Goal: Browse casually: Explore the website without a specific task or goal

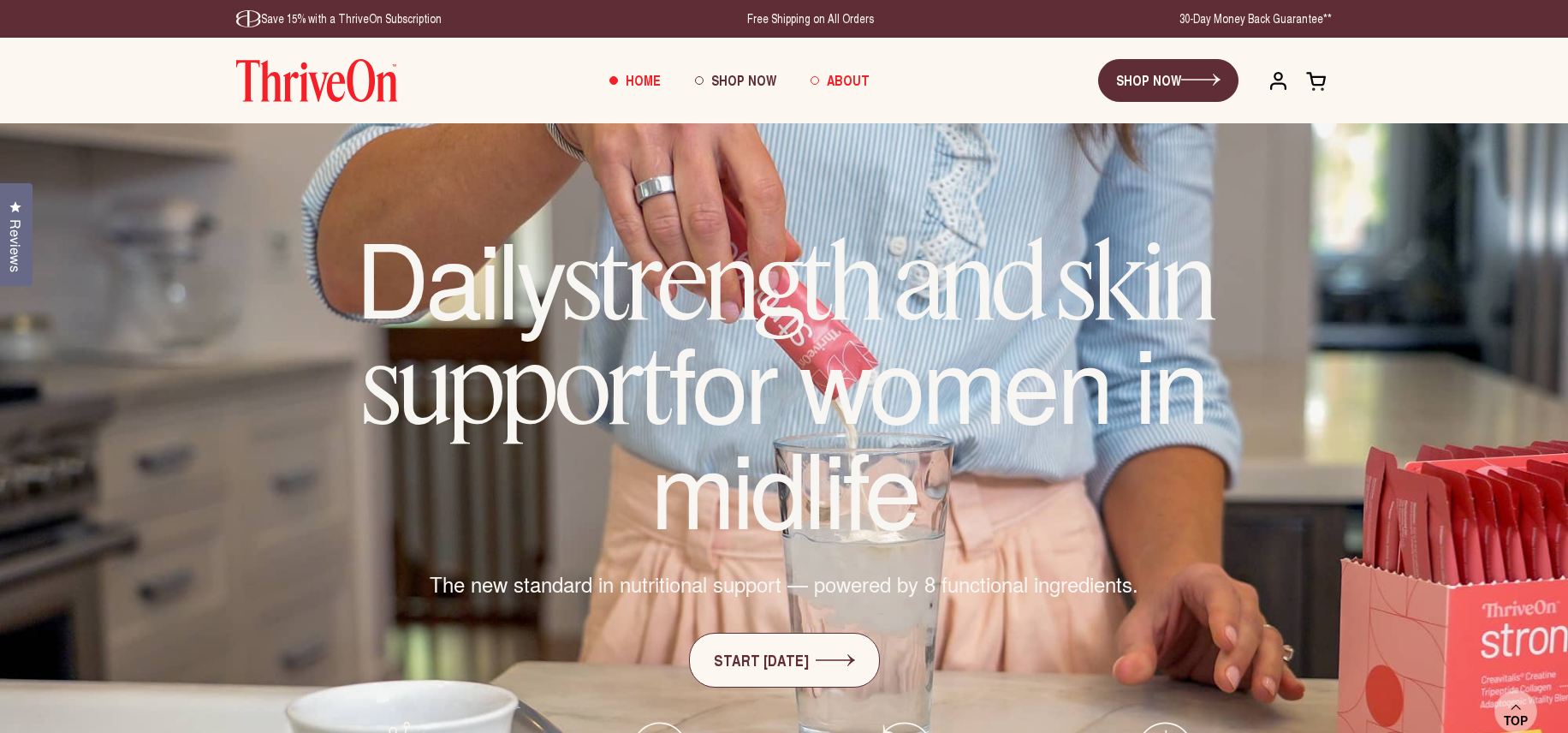
click at [851, 82] on span "About" at bounding box center [848, 80] width 42 height 19
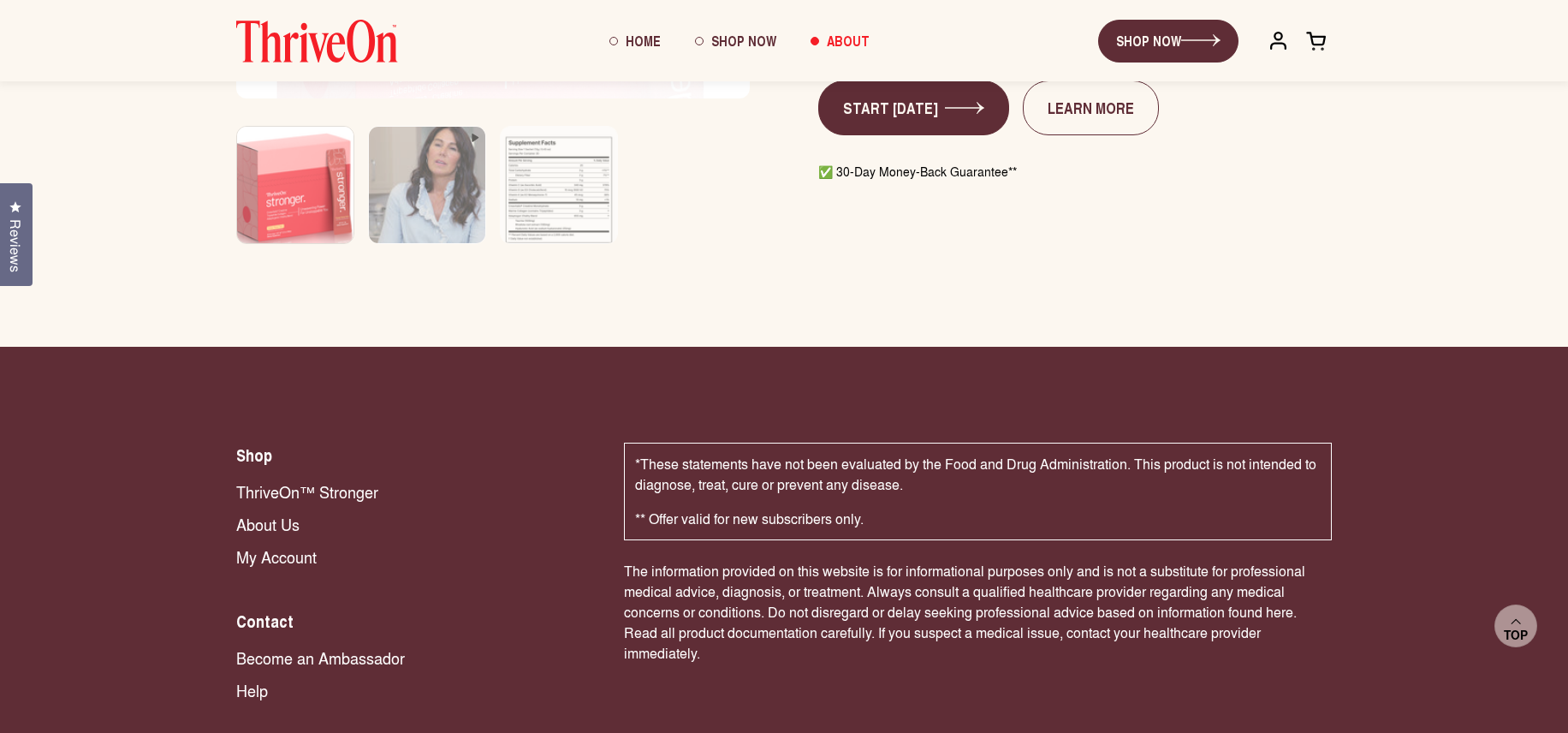
scroll to position [5495, 0]
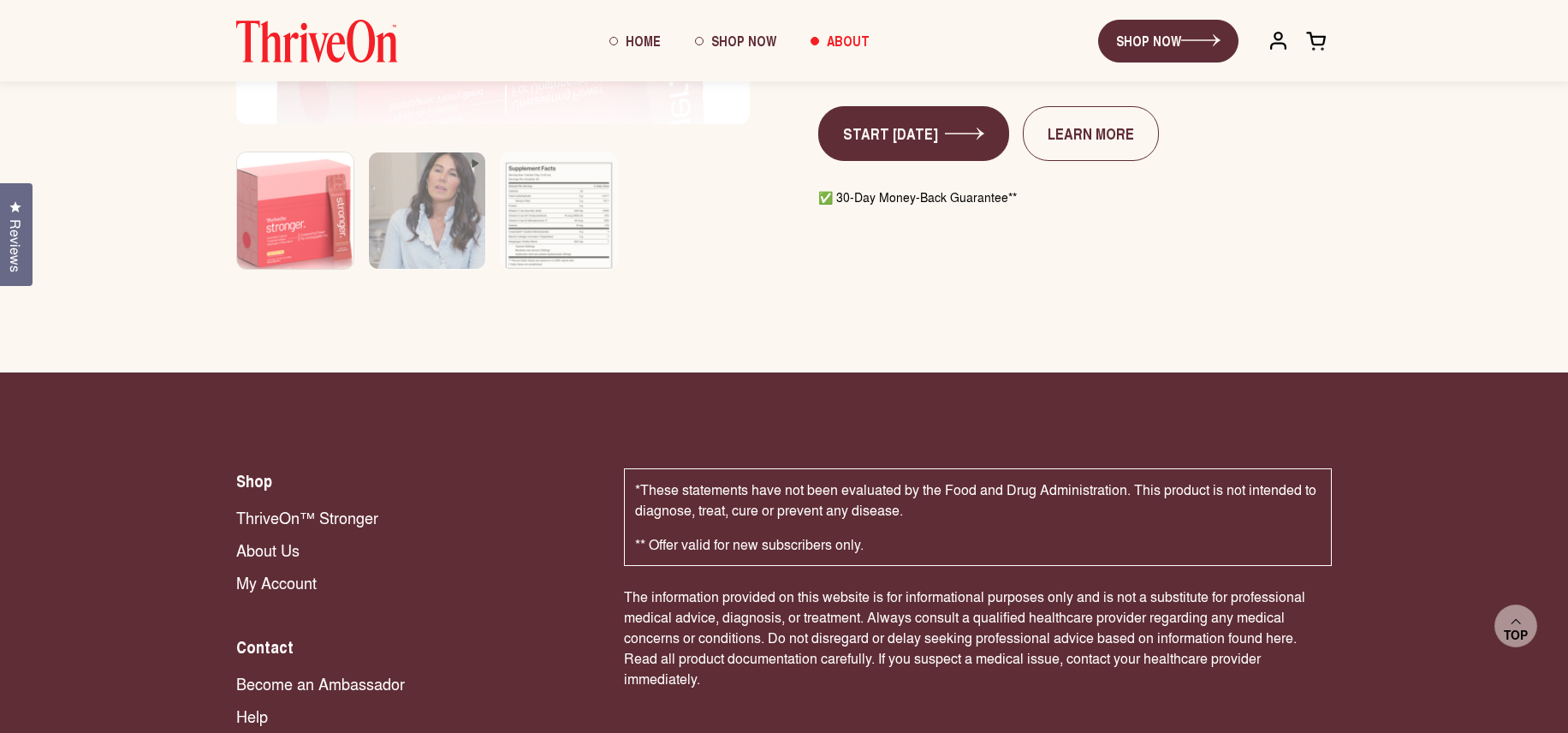
click at [272, 539] on link "About Us" at bounding box center [413, 549] width 353 height 22
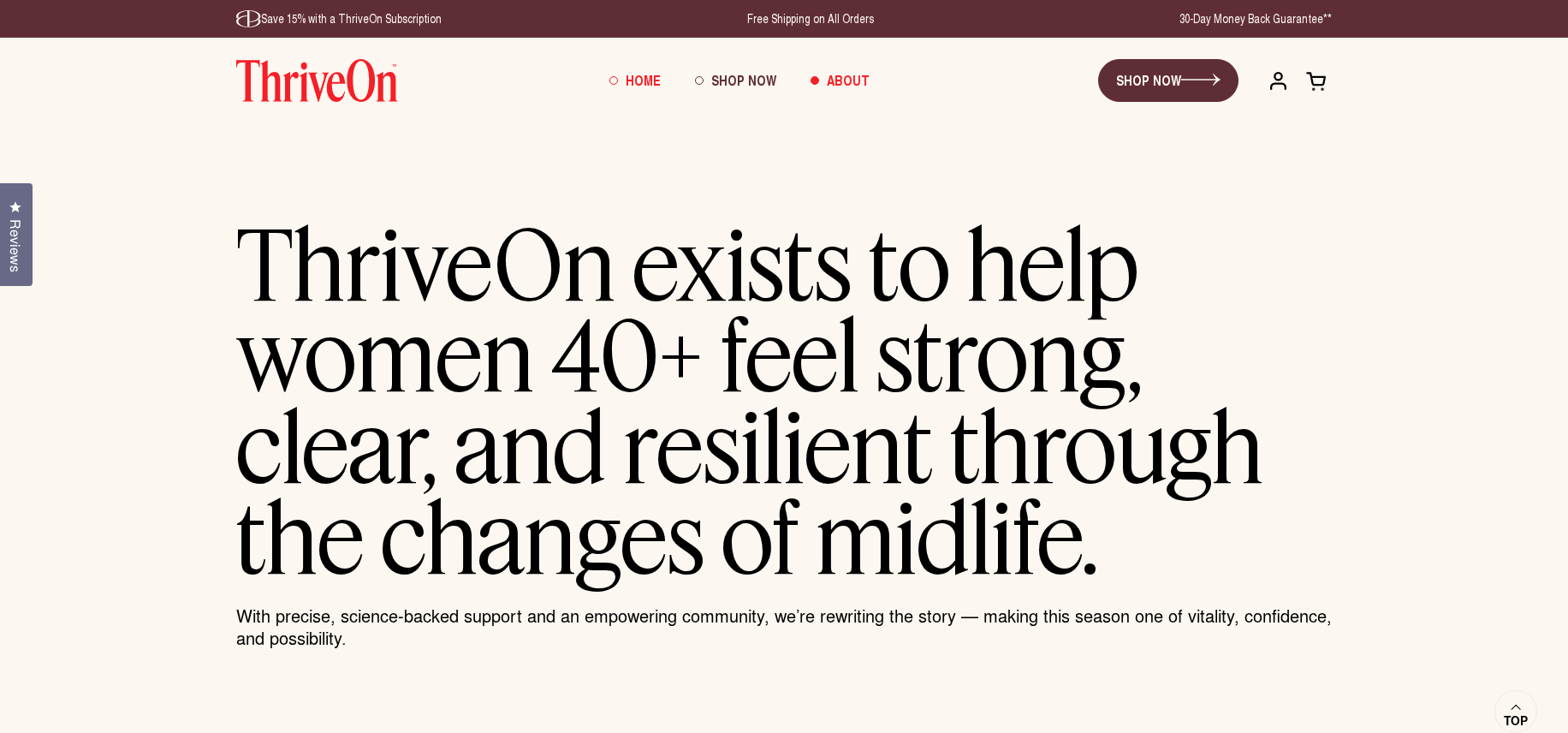
click at [634, 85] on span "Home" at bounding box center [643, 80] width 35 height 19
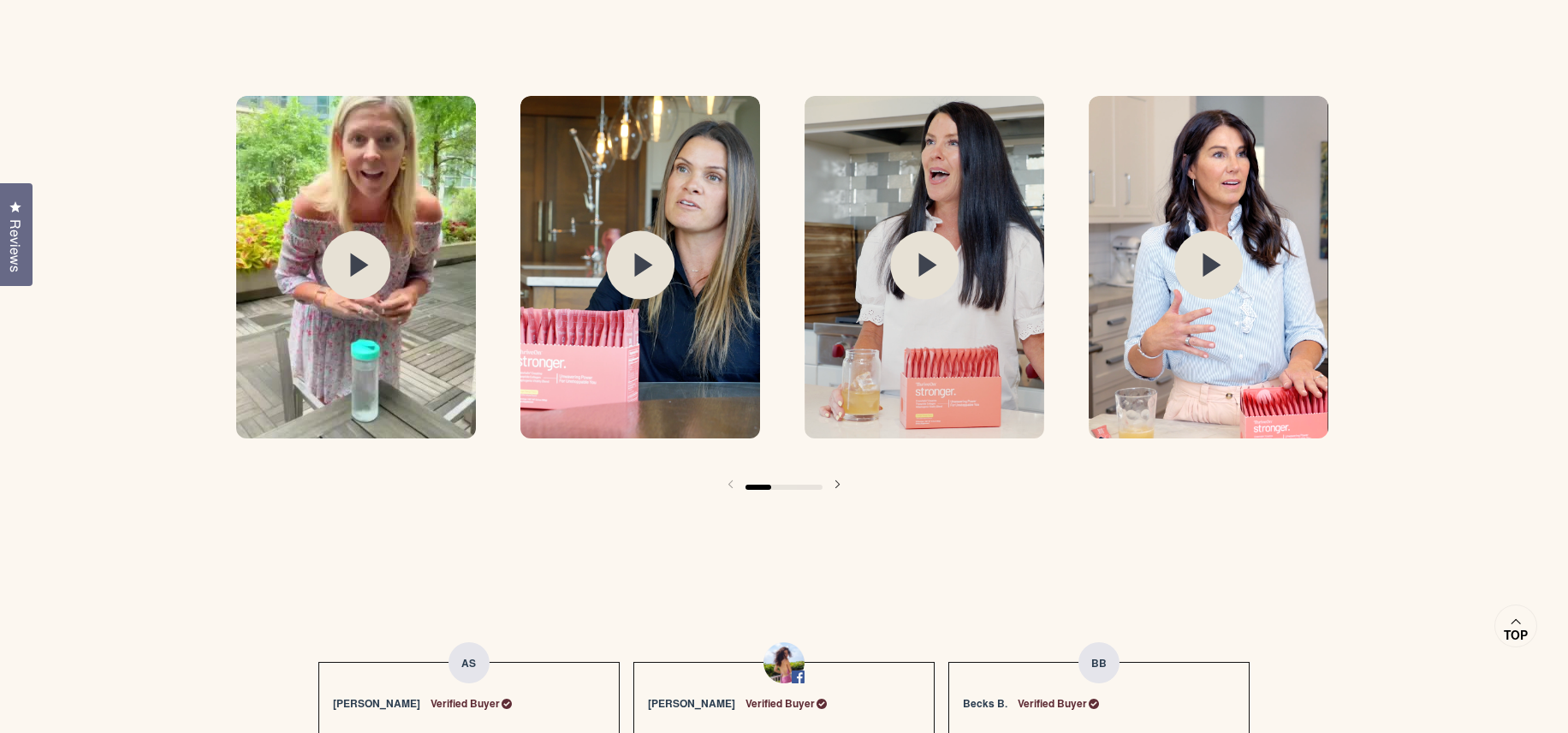
scroll to position [2567, 0]
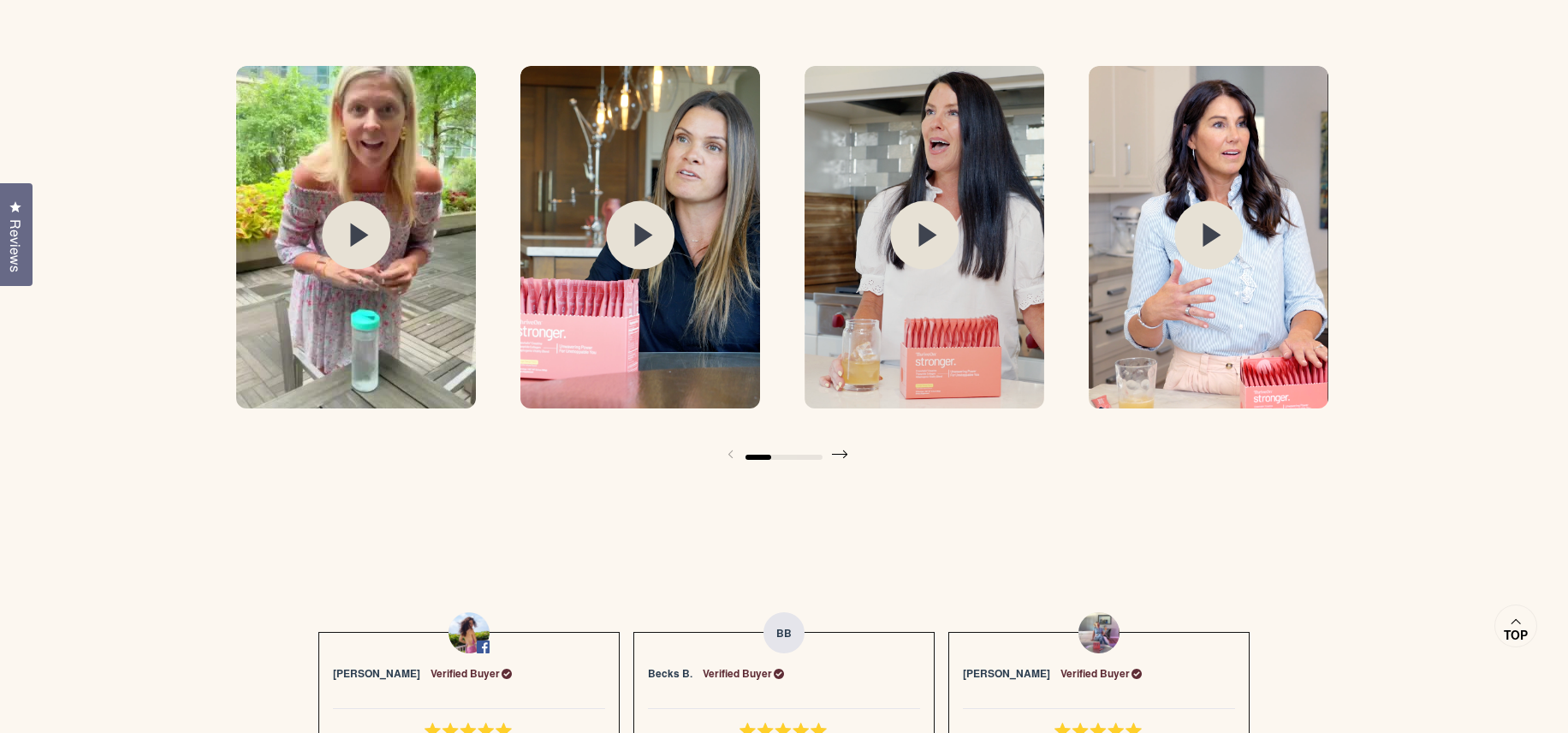
click at [838, 462] on span at bounding box center [840, 455] width 35 height 35
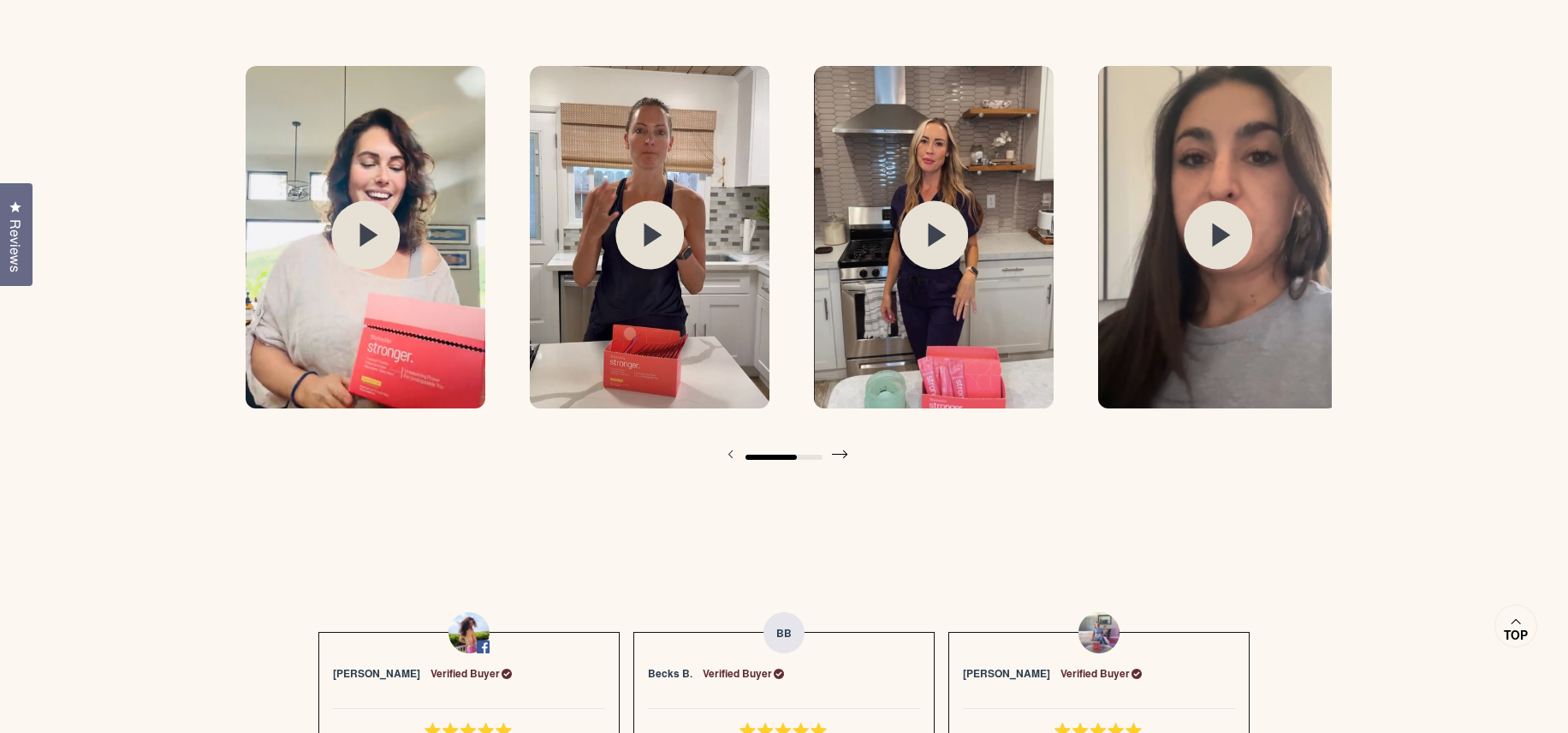
scroll to position [0, 1137]
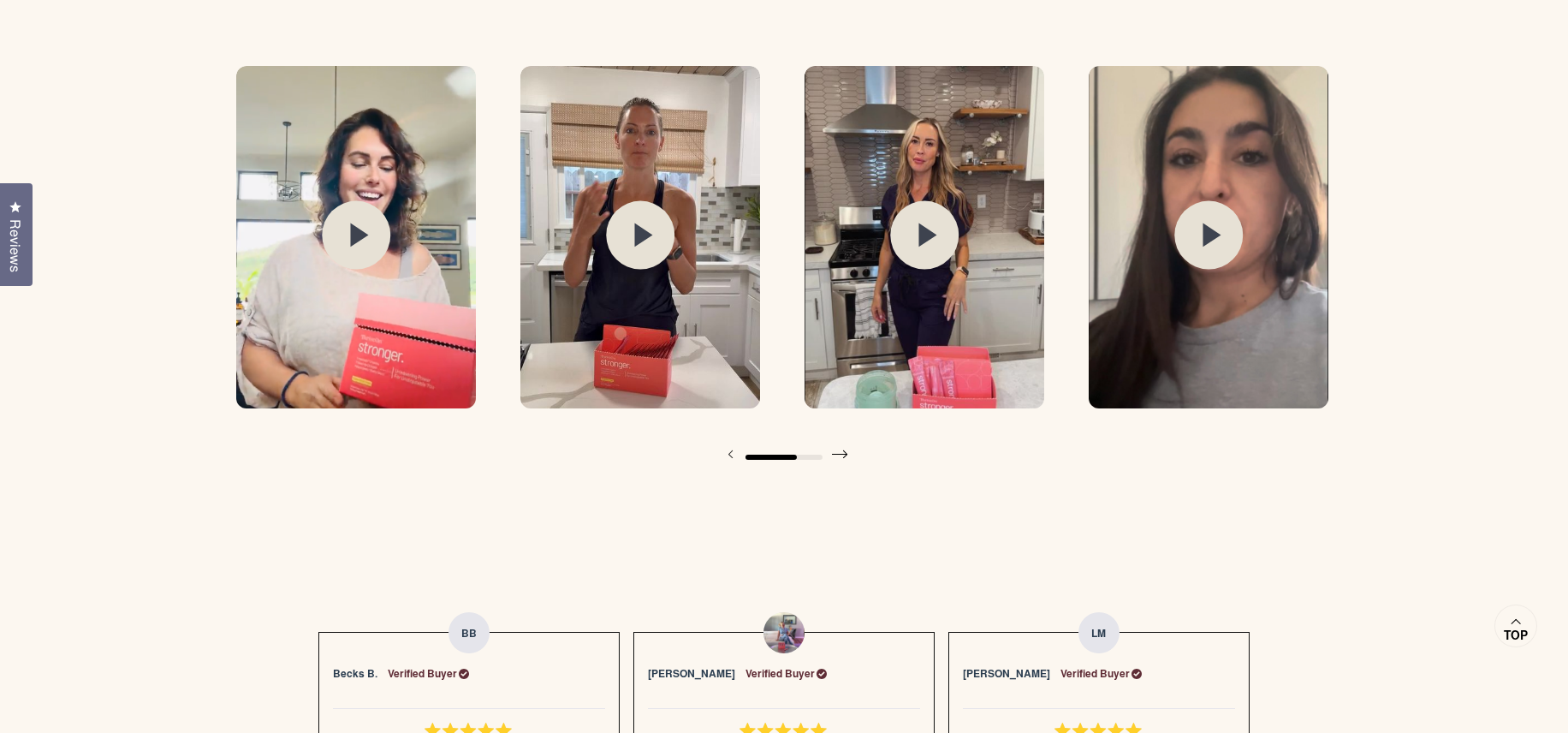
click at [838, 460] on span at bounding box center [840, 455] width 35 height 35
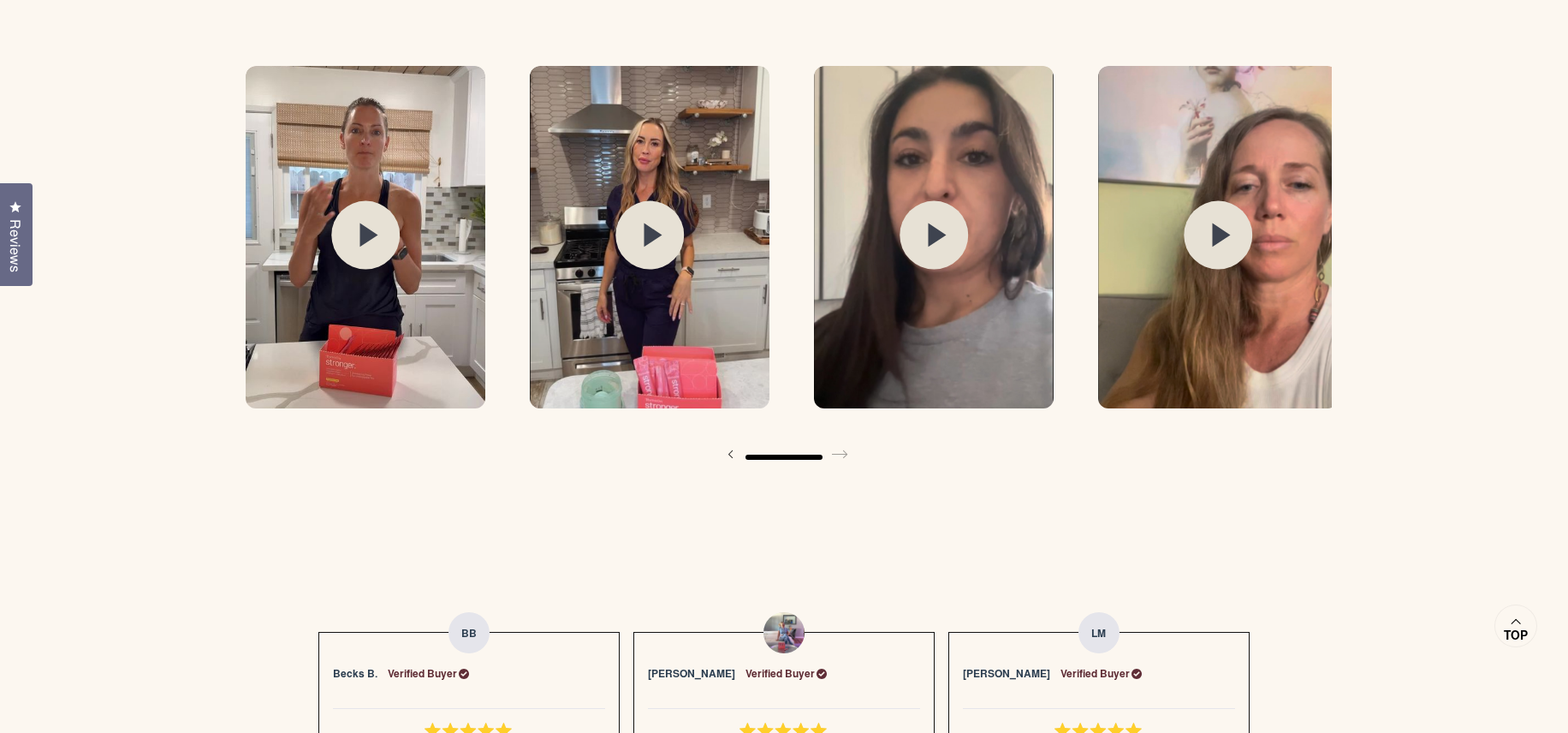
scroll to position [0, 1418]
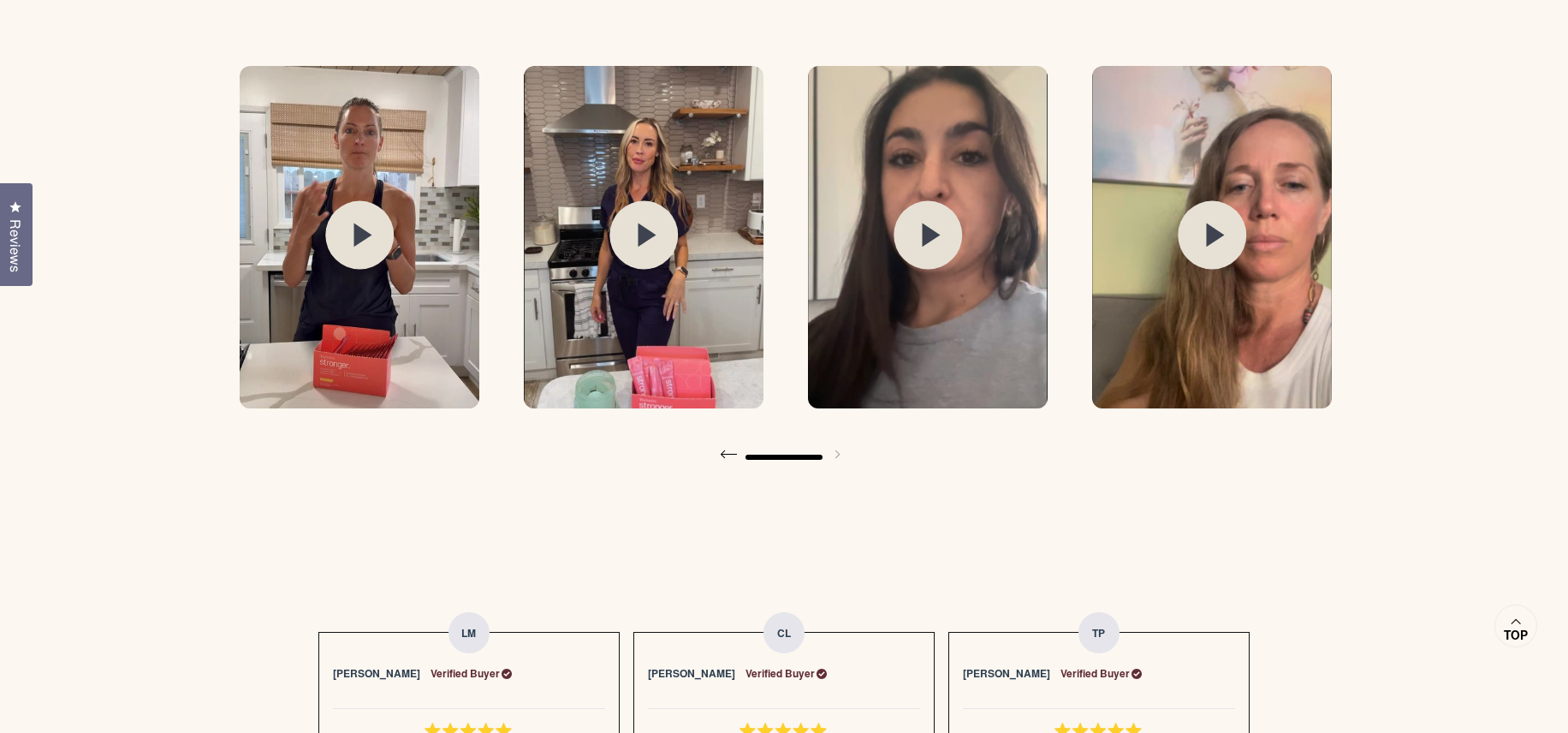
click at [729, 456] on span at bounding box center [728, 455] width 35 height 35
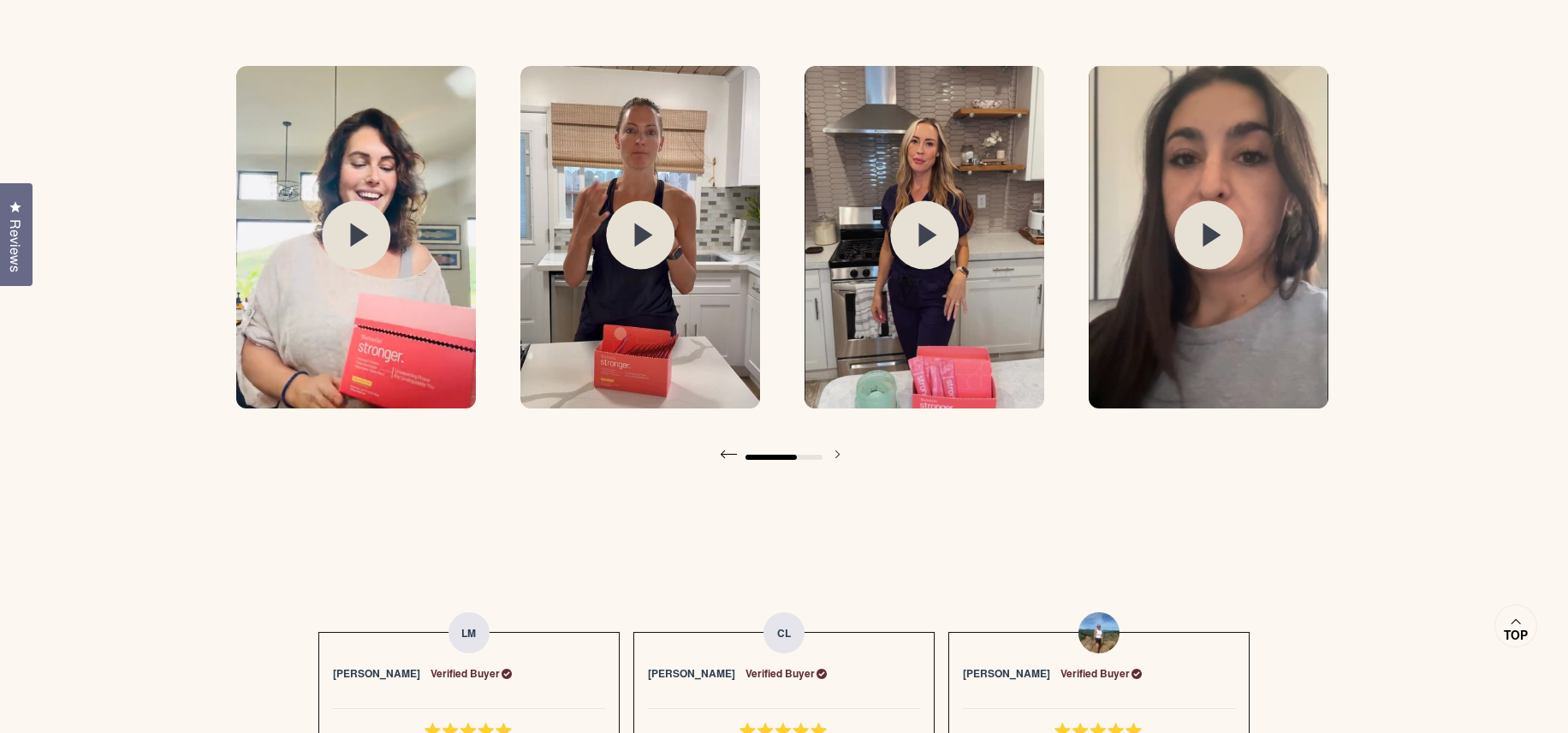
click at [729, 456] on span at bounding box center [728, 455] width 35 height 35
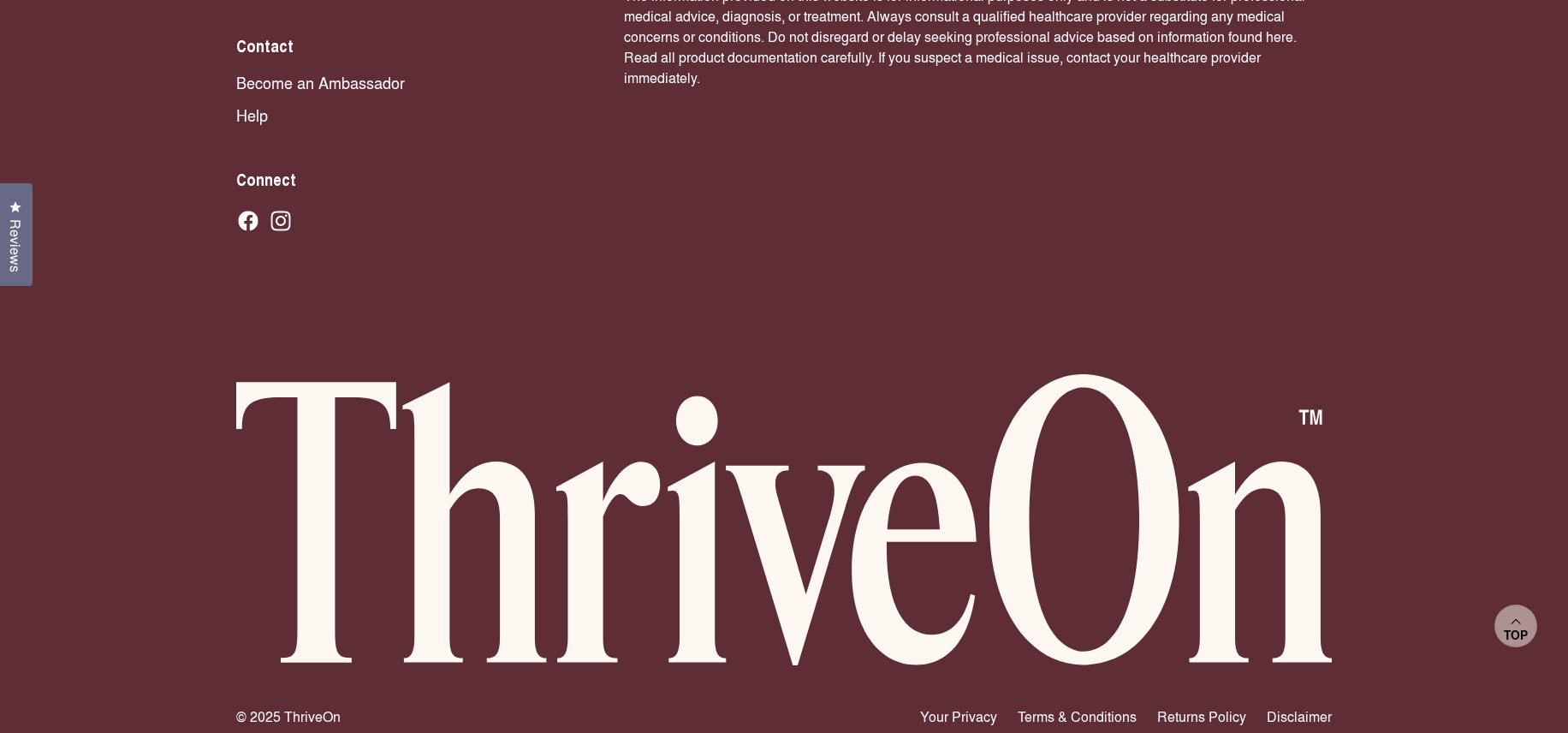
scroll to position [12191, 0]
